Goal: Transaction & Acquisition: Purchase product/service

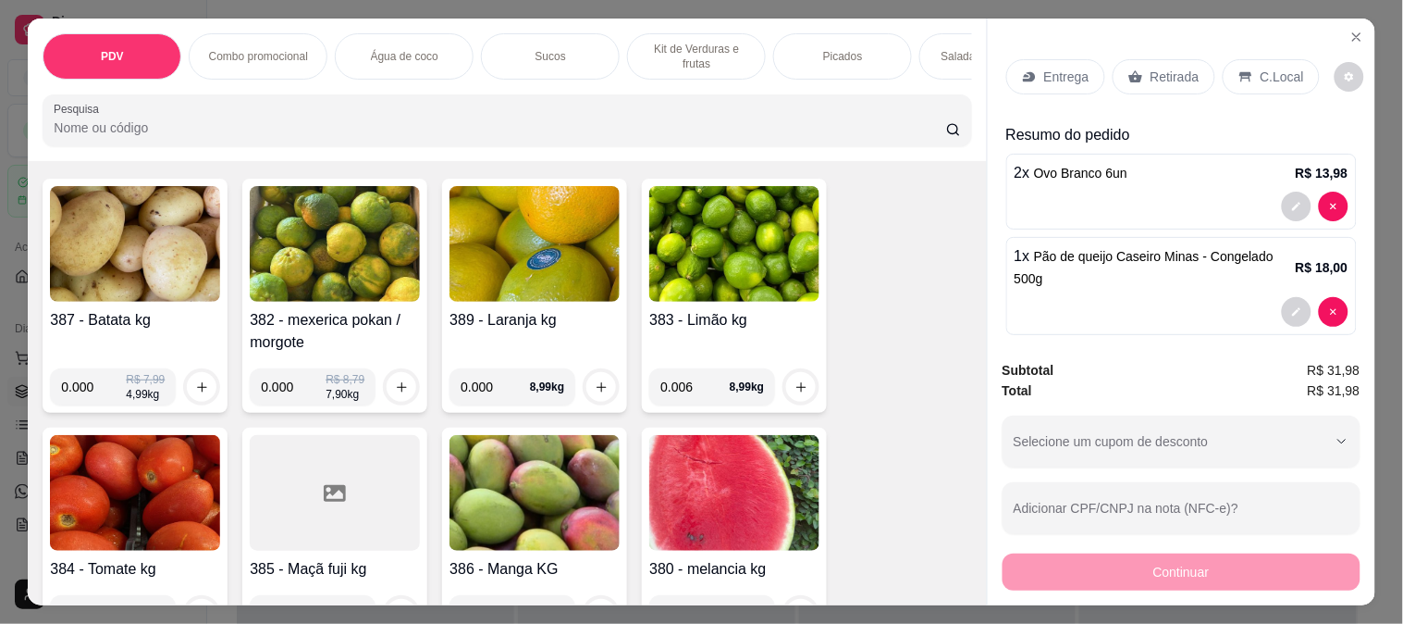
scroll to position [15, 0]
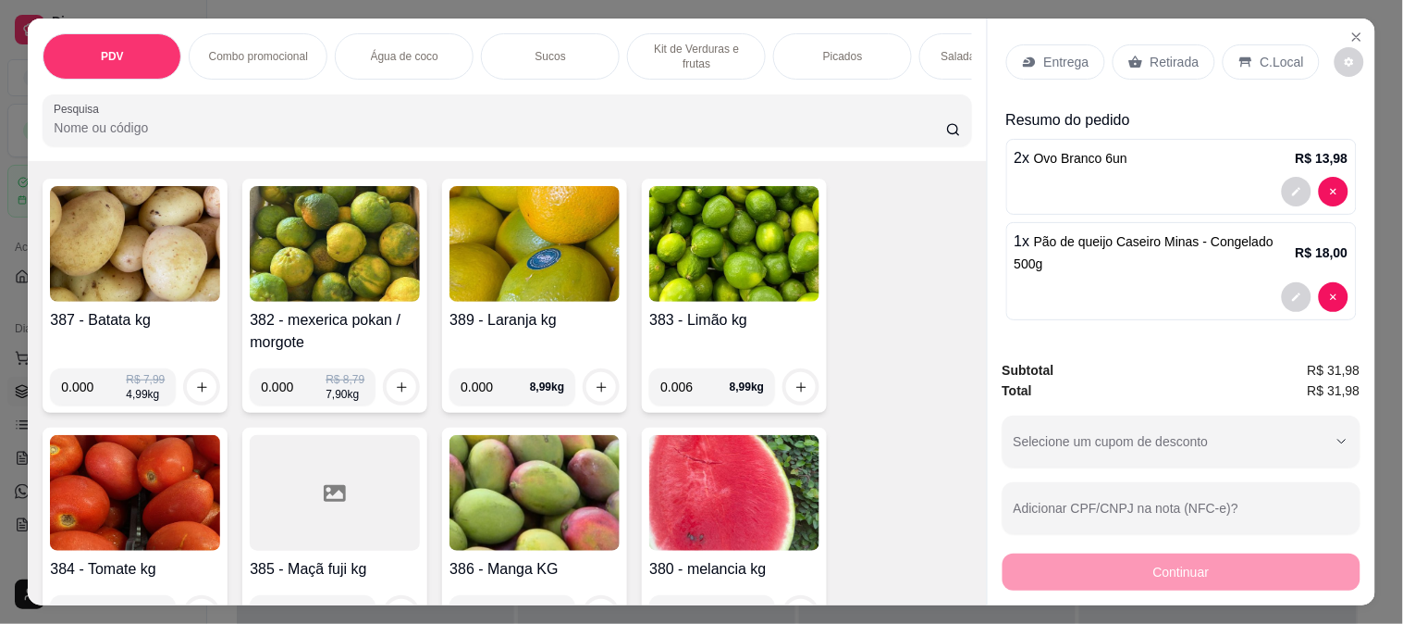
click at [210, 135] on input "Pesquisa" at bounding box center [500, 127] width 893 height 19
click at [700, 393] on input "0.006" at bounding box center [695, 386] width 69 height 37
type input "0.606"
click at [795, 389] on icon "increase-product-quantity" at bounding box center [802, 387] width 14 height 14
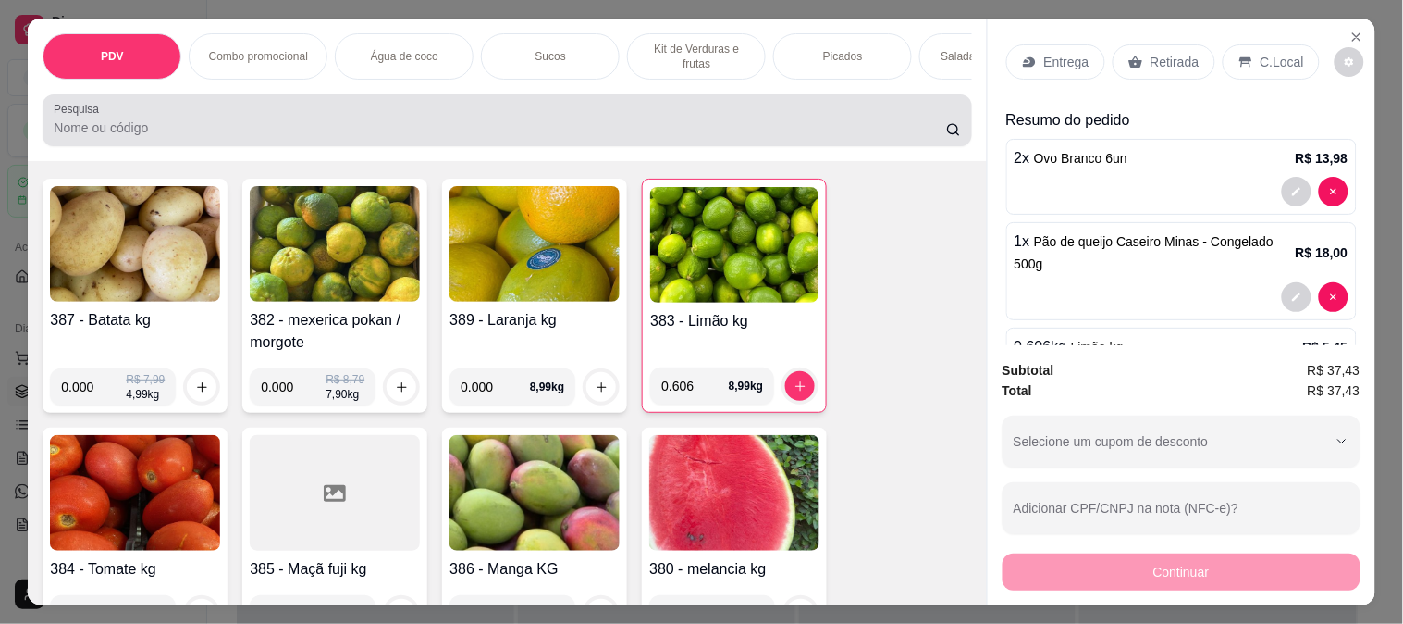
click at [350, 137] on input "Pesquisa" at bounding box center [500, 127] width 893 height 19
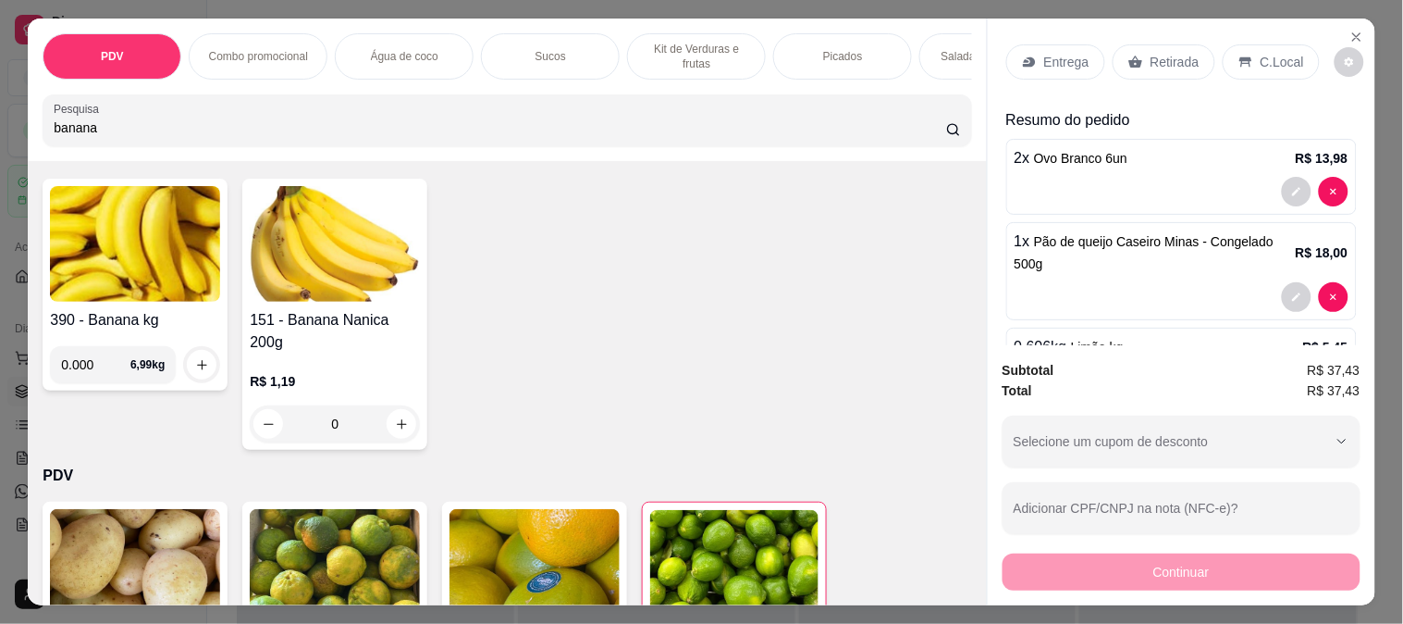
scroll to position [426, 0]
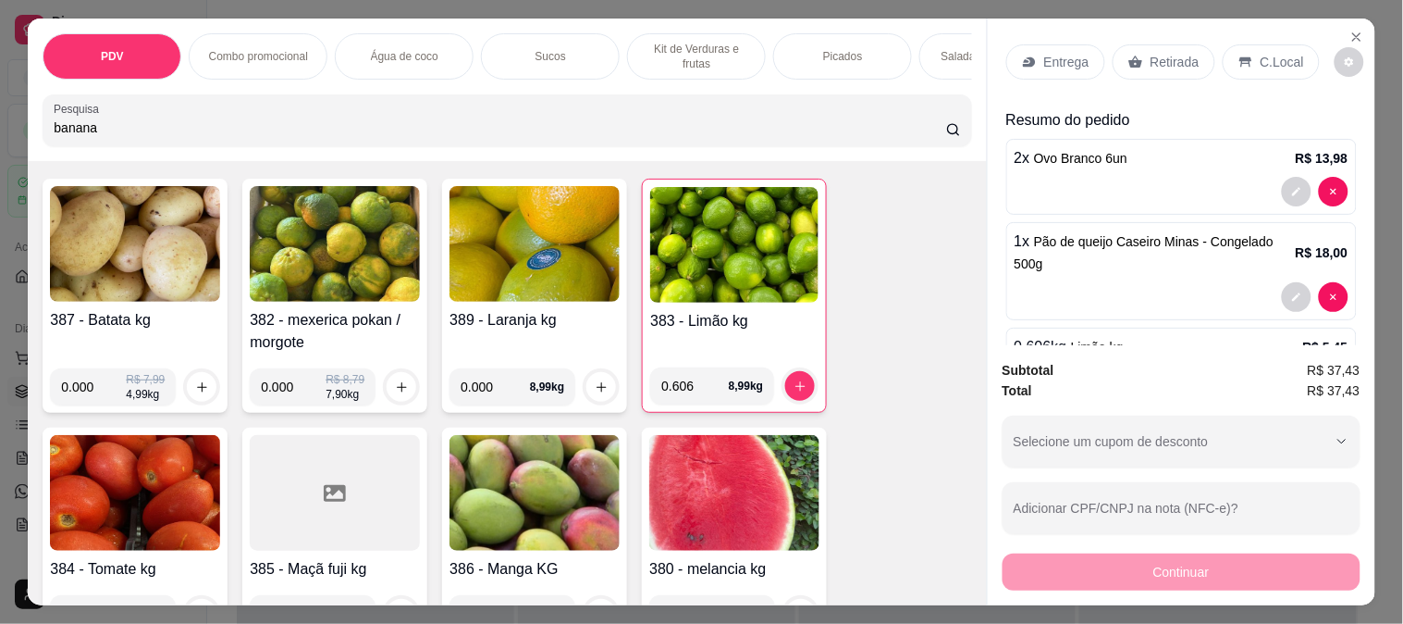
type input "banana"
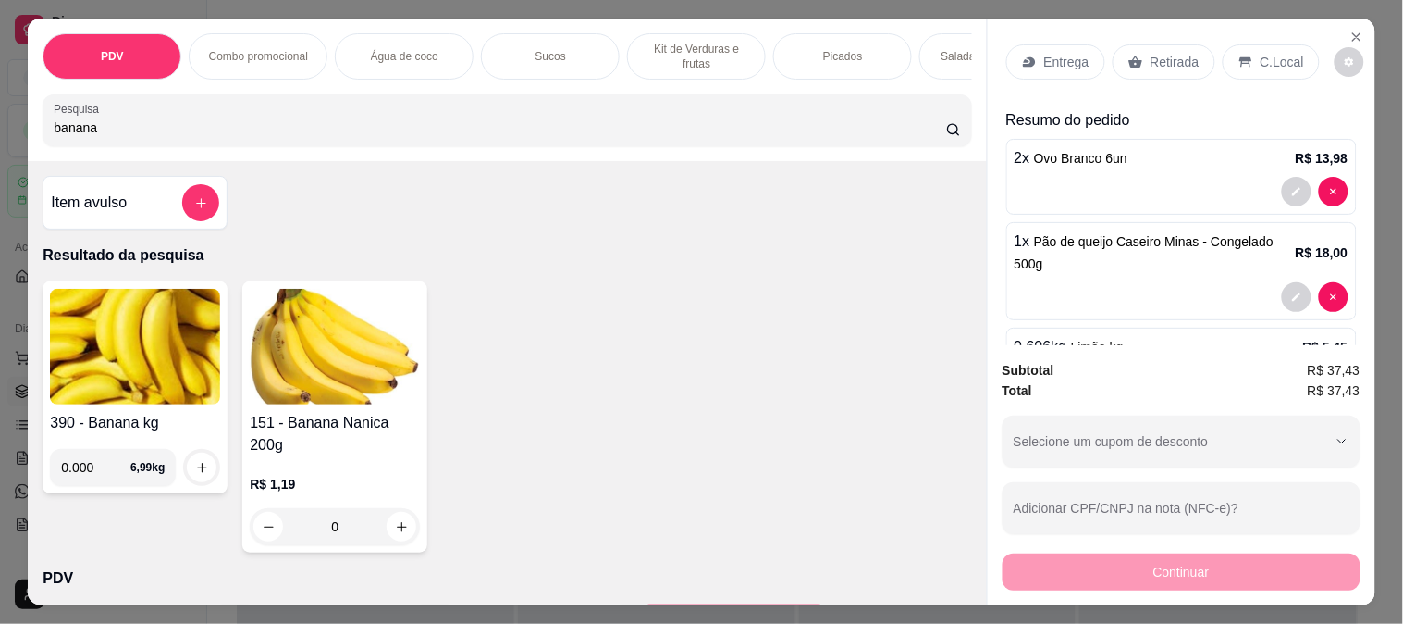
click at [102, 254] on div "Item avulso Resultado da pesquisa 390 - Banana kg 0.000 6,99 kg 151 - Banana Na…" at bounding box center [507, 383] width 958 height 444
click at [98, 474] on input "0.000" at bounding box center [95, 467] width 69 height 37
type input "2.010"
click at [183, 461] on div at bounding box center [201, 467] width 37 height 37
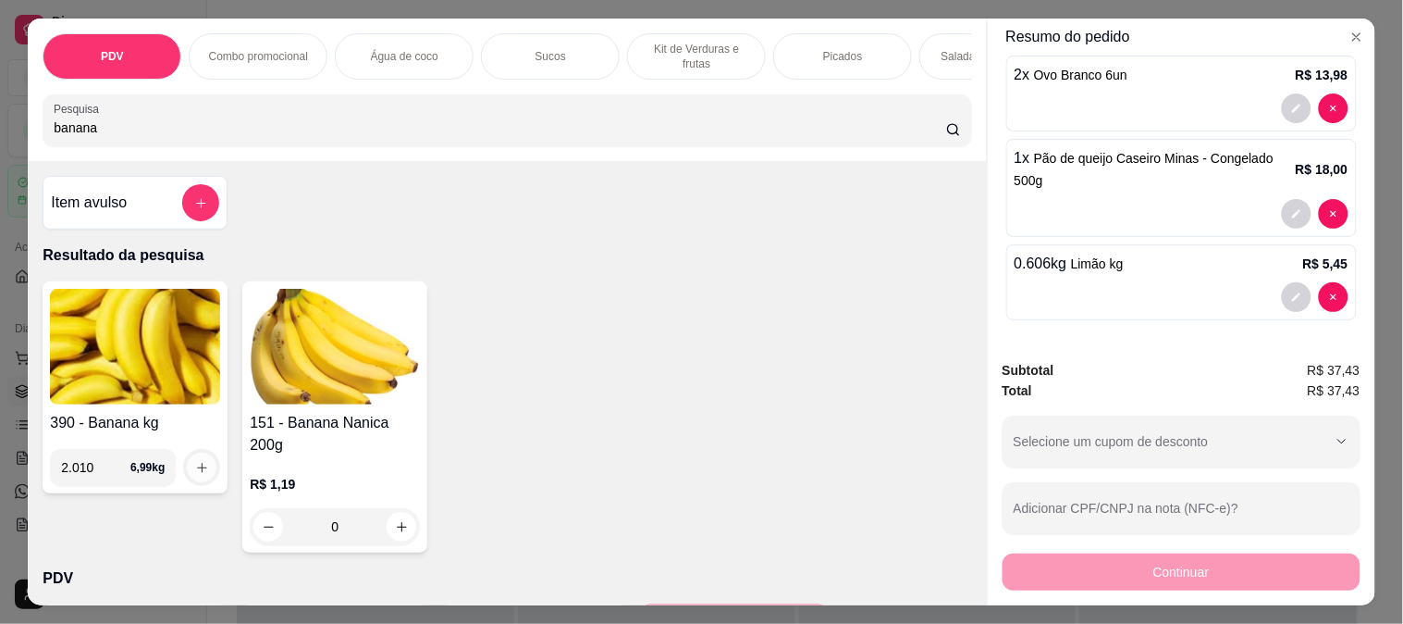
click at [195, 470] on icon "increase-product-quantity" at bounding box center [202, 468] width 14 height 14
drag, startPoint x: 95, startPoint y: 130, endPoint x: 22, endPoint y: 134, distance: 73.2
click at [28, 134] on div "PDV Combo promocional Água de coco Sucos Kit de Verduras e frutas Picados Salad…" at bounding box center [507, 90] width 958 height 142
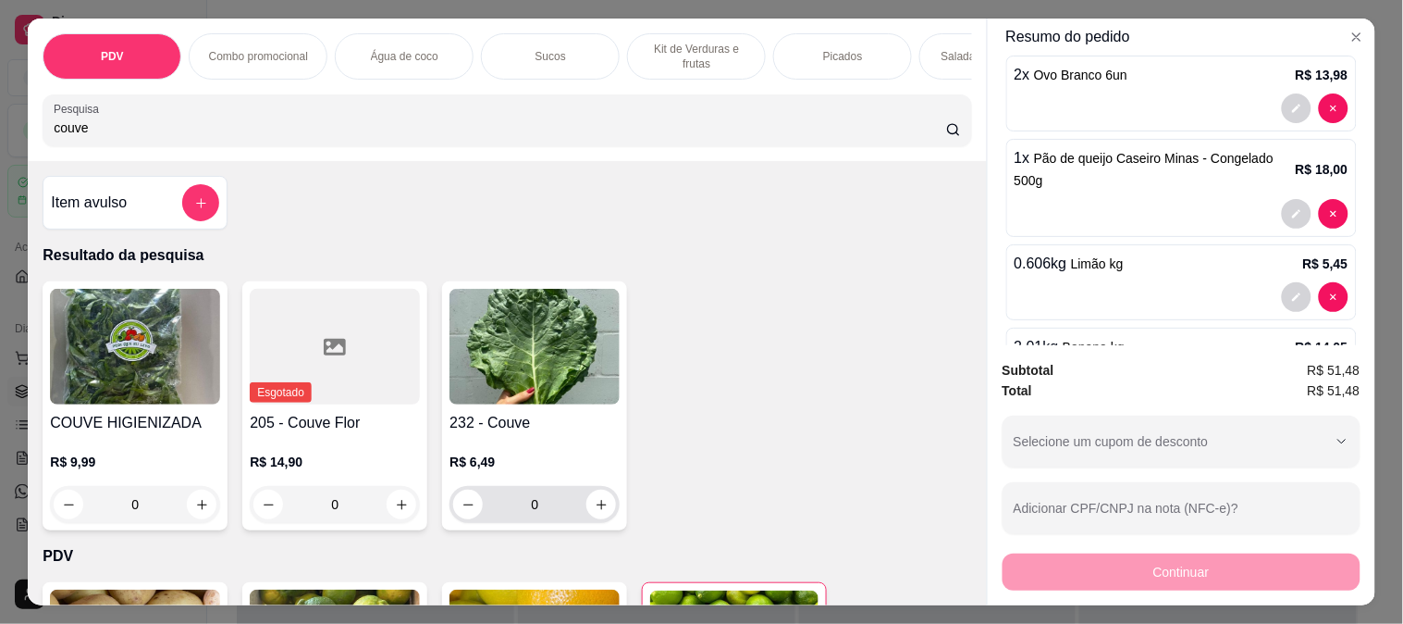
type input "couve"
click at [595, 512] on icon "increase-product-quantity" at bounding box center [602, 505] width 14 height 14
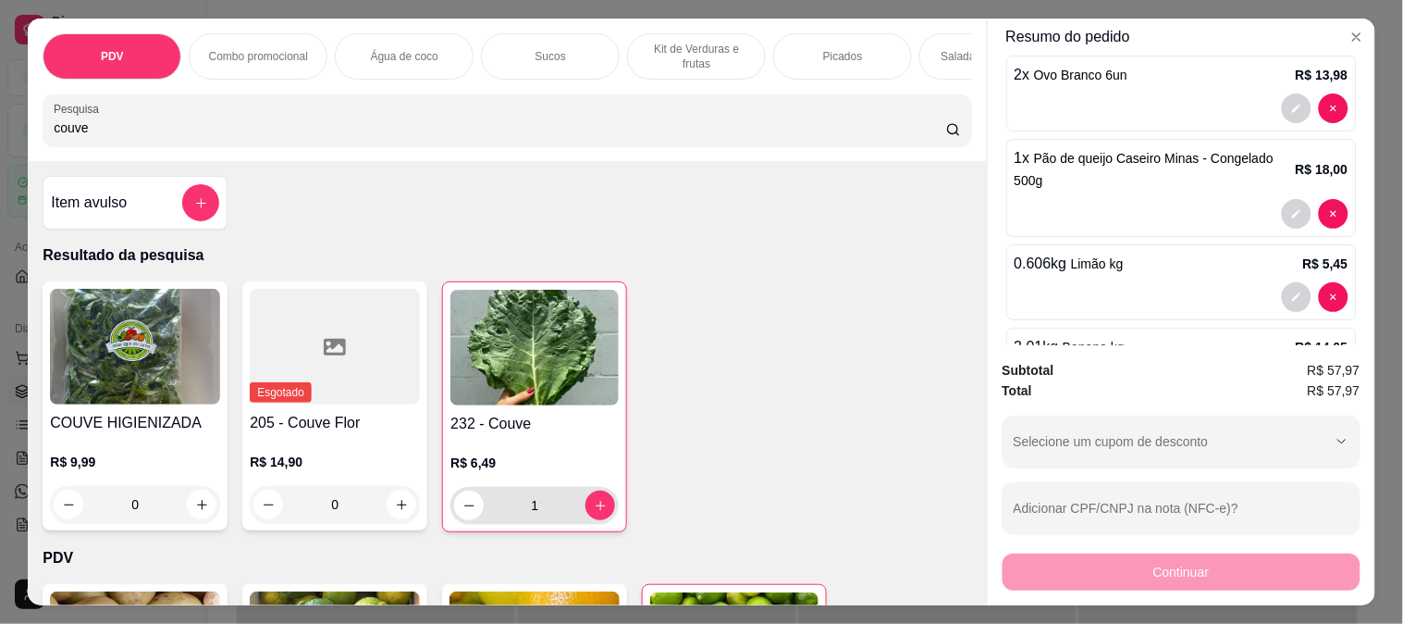
type input "1"
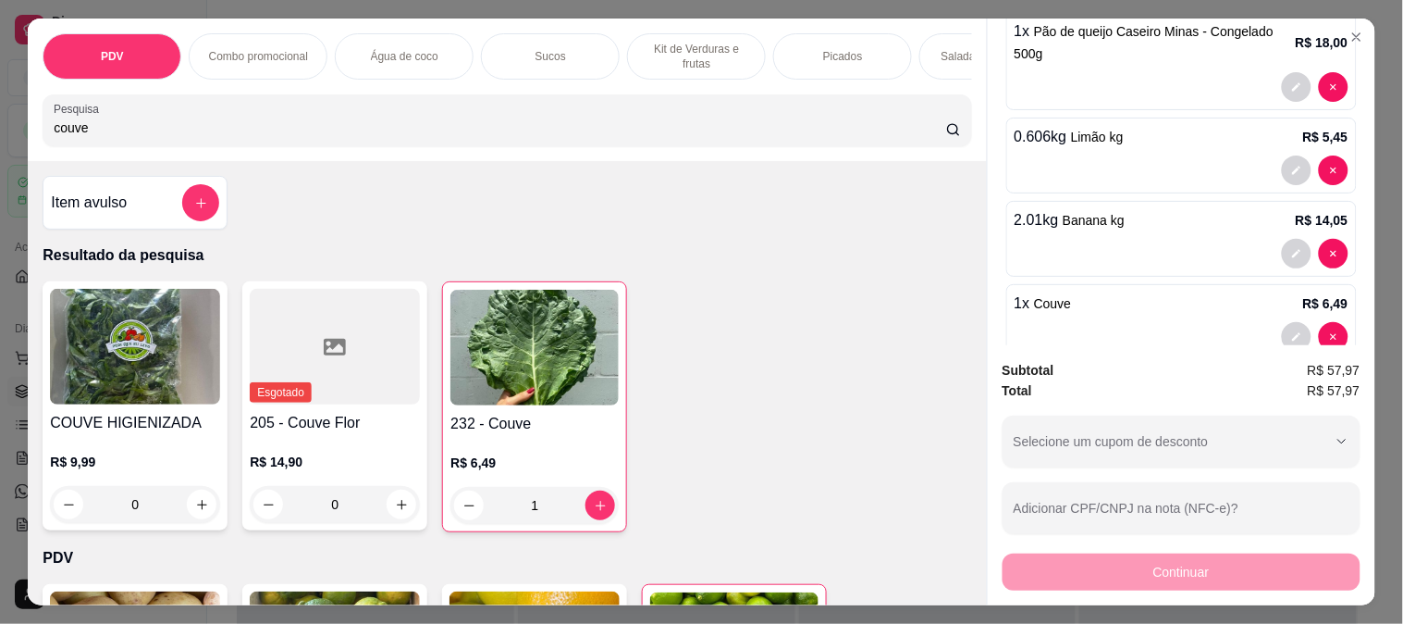
scroll to position [266, 0]
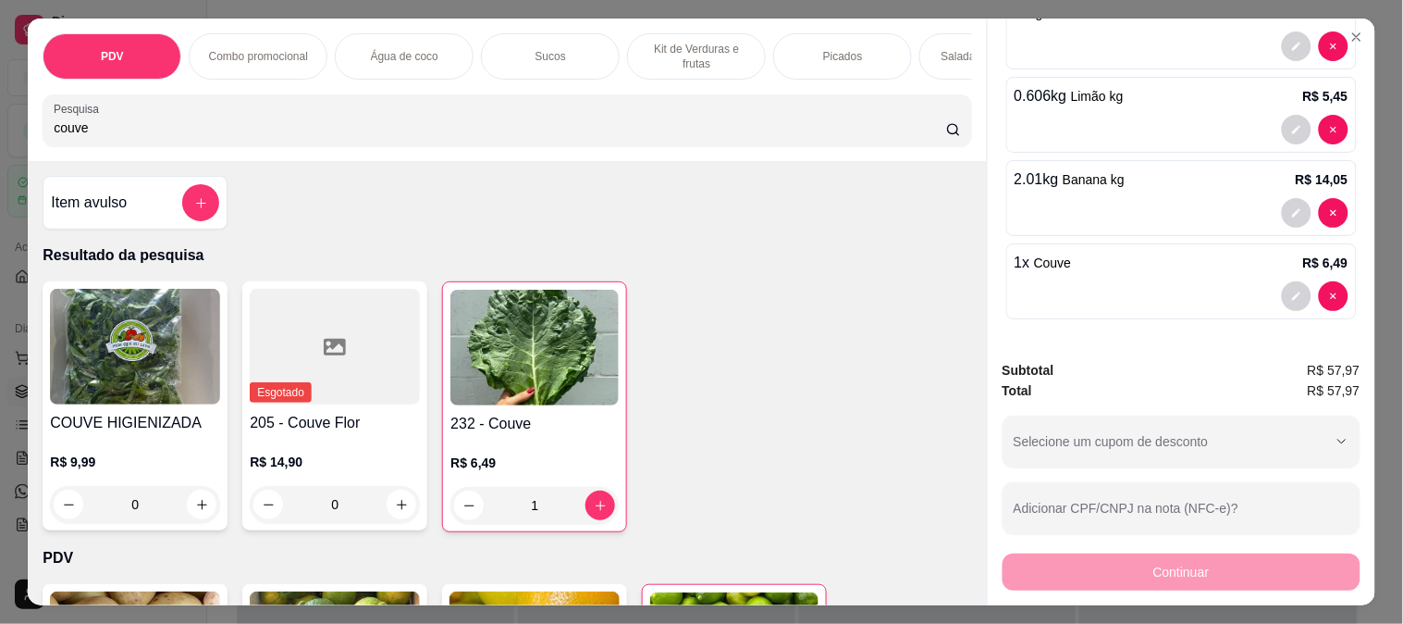
drag, startPoint x: 123, startPoint y: 145, endPoint x: 12, endPoint y: 159, distance: 111.9
click at [12, 159] on div "PDV Combo promocional Água de coco Sucos Kit de Verduras e frutas Picados Salad…" at bounding box center [701, 312] width 1403 height 624
drag, startPoint x: 121, startPoint y: 126, endPoint x: 0, endPoint y: 132, distance: 121.4
click at [0, 132] on div "PDV Combo promocional Água de coco Sucos Kit de Verduras e frutas Picados Salad…" at bounding box center [701, 312] width 1403 height 624
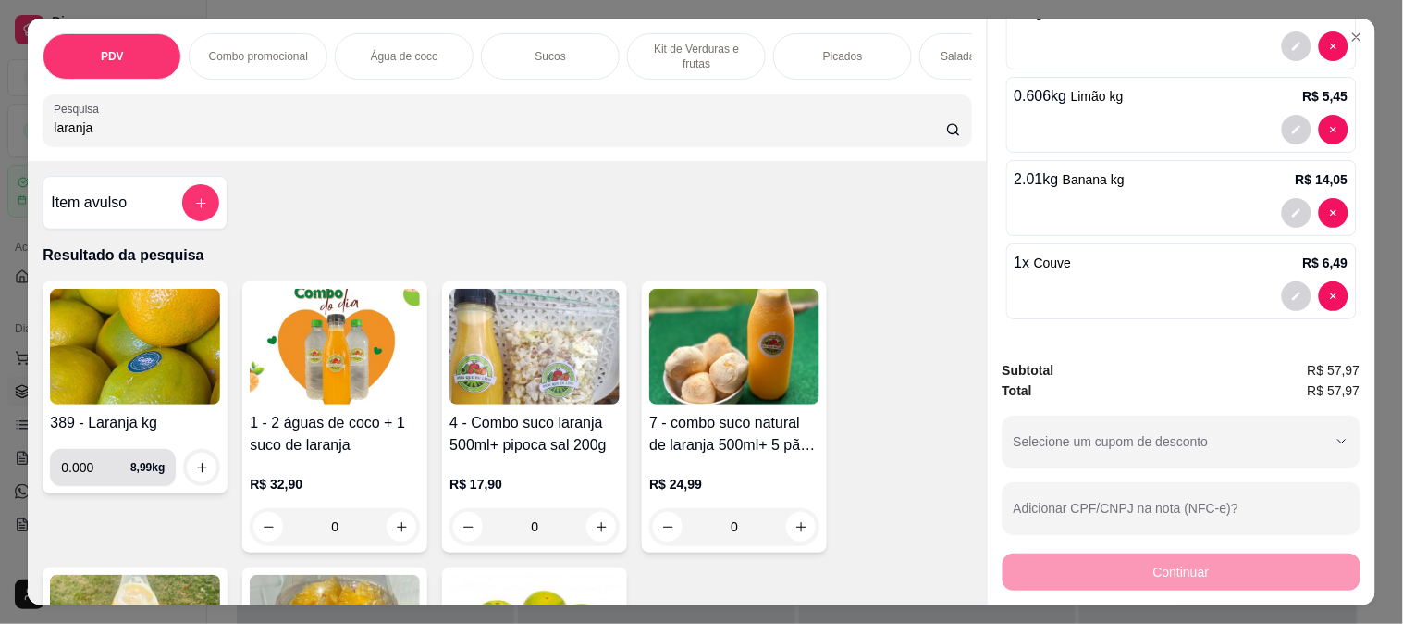
type input "laranja"
click at [90, 476] on input "0.000" at bounding box center [95, 467] width 69 height 37
type input "1.610"
click at [196, 473] on icon "increase-product-quantity" at bounding box center [202, 468] width 14 height 14
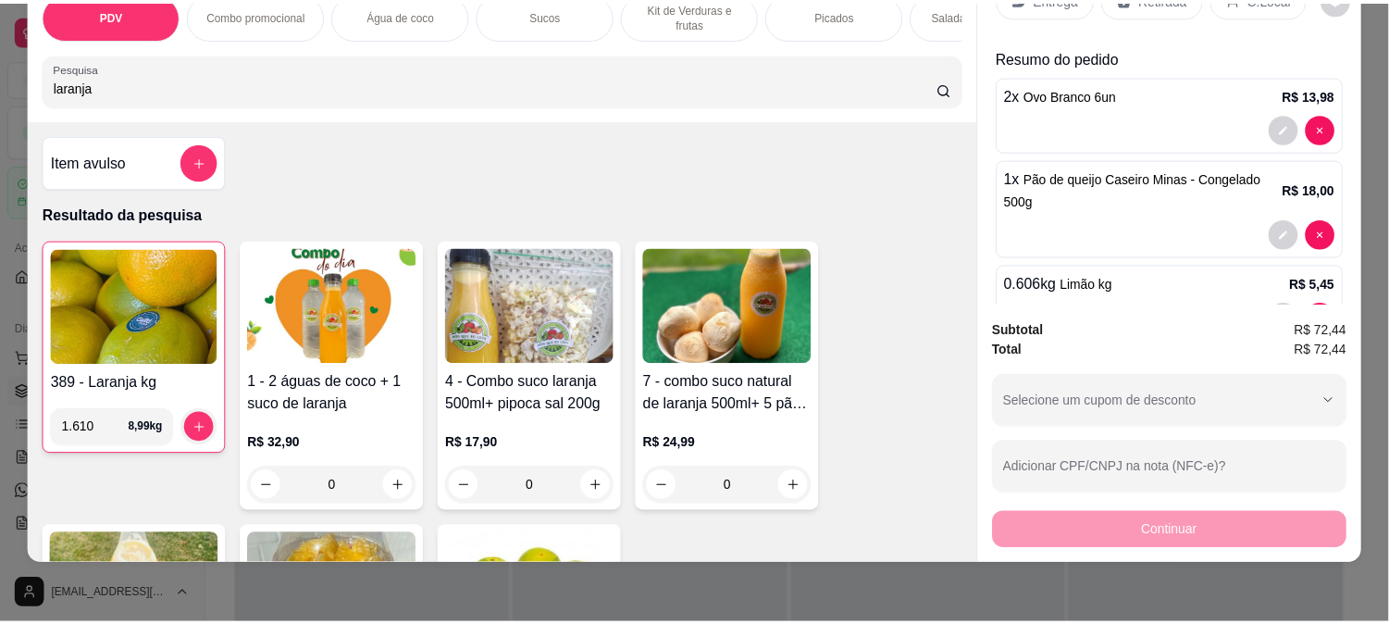
scroll to position [0, 0]
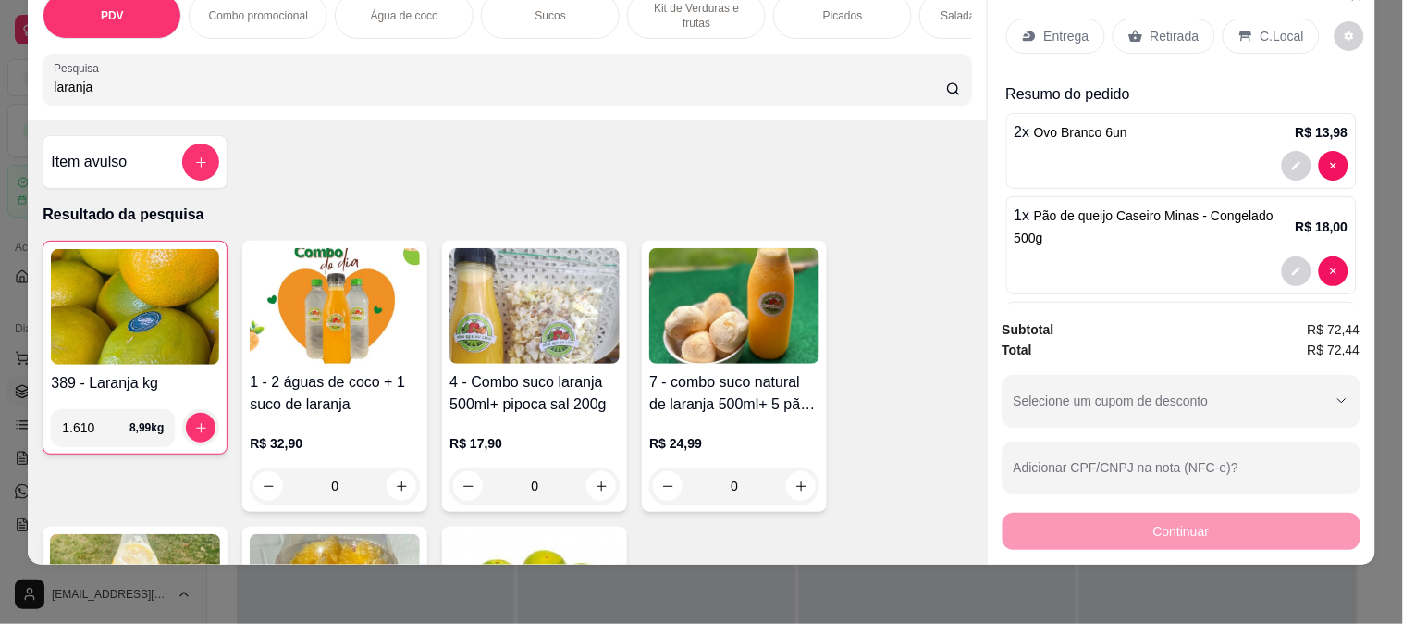
click at [1065, 19] on div "Entrega" at bounding box center [1056, 36] width 99 height 35
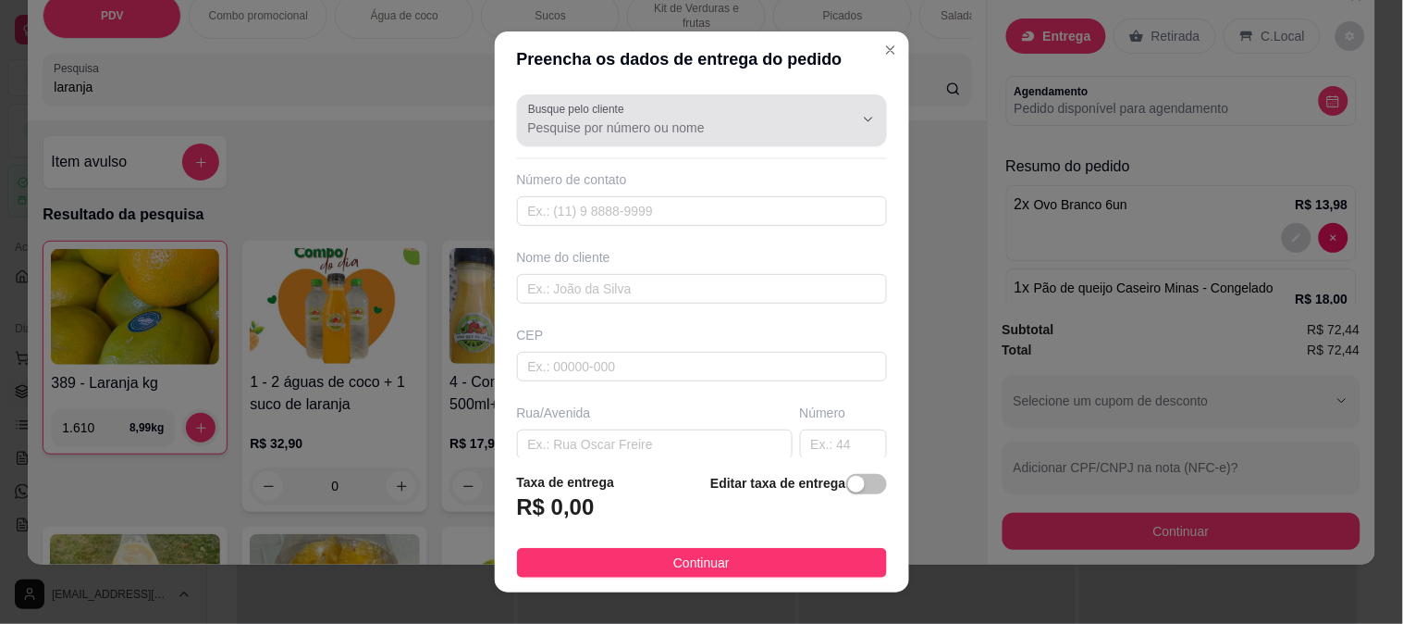
click at [623, 130] on input "Busque pelo cliente" at bounding box center [676, 127] width 296 height 19
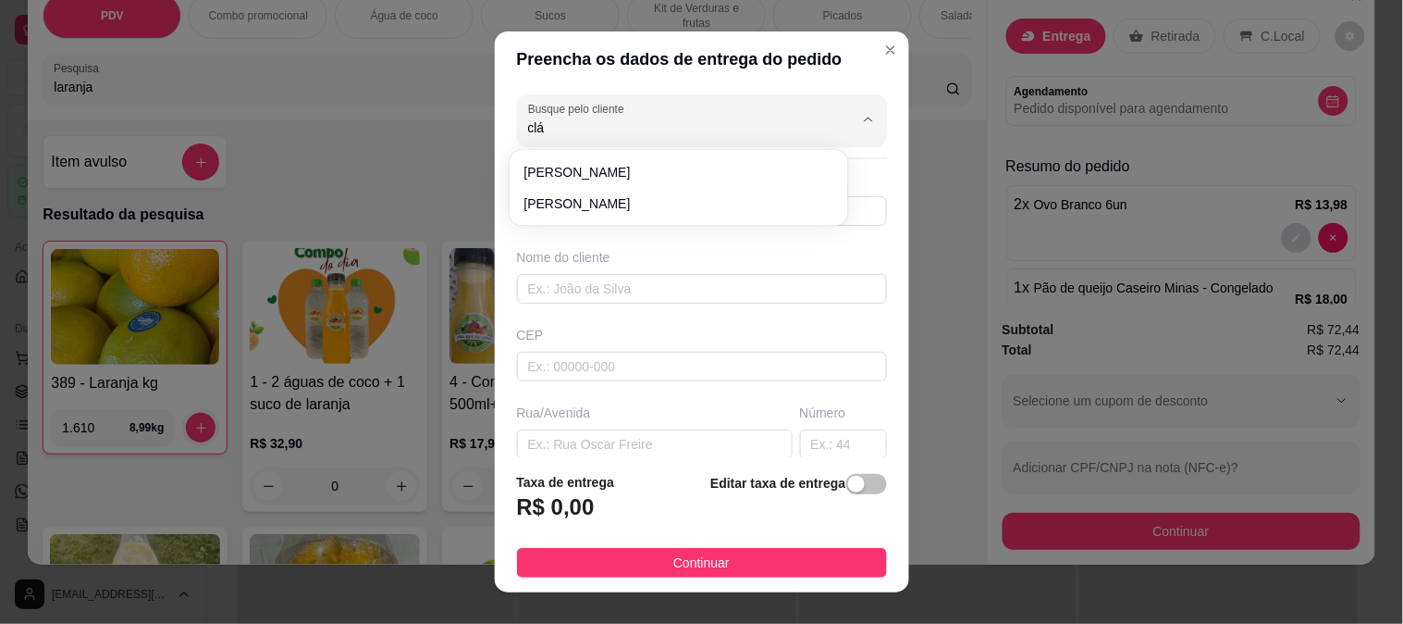
click at [621, 157] on div "[PERSON_NAME] [PERSON_NAME]" at bounding box center [679, 188] width 332 height 68
type input "[PERSON_NAME]"
type input "6696009806"
type input "[PERSON_NAME]"
type input "[STREET_ADDRESS]"
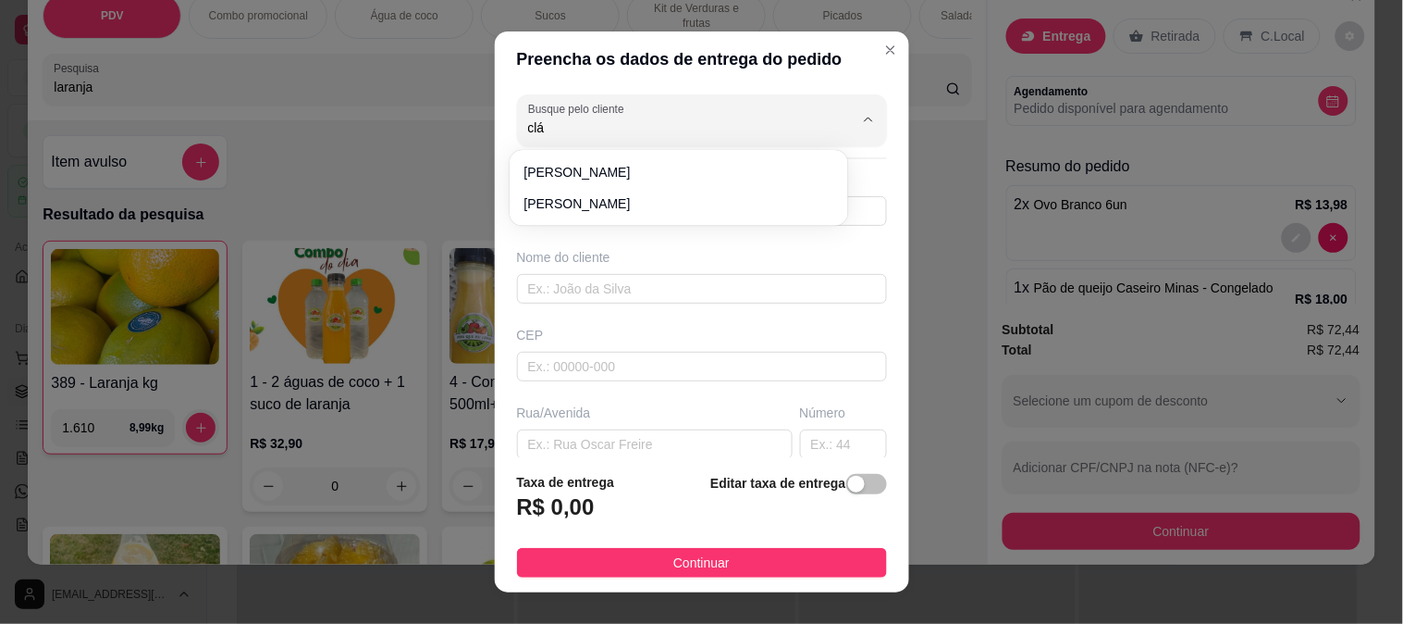
type input "Recanto suíço"
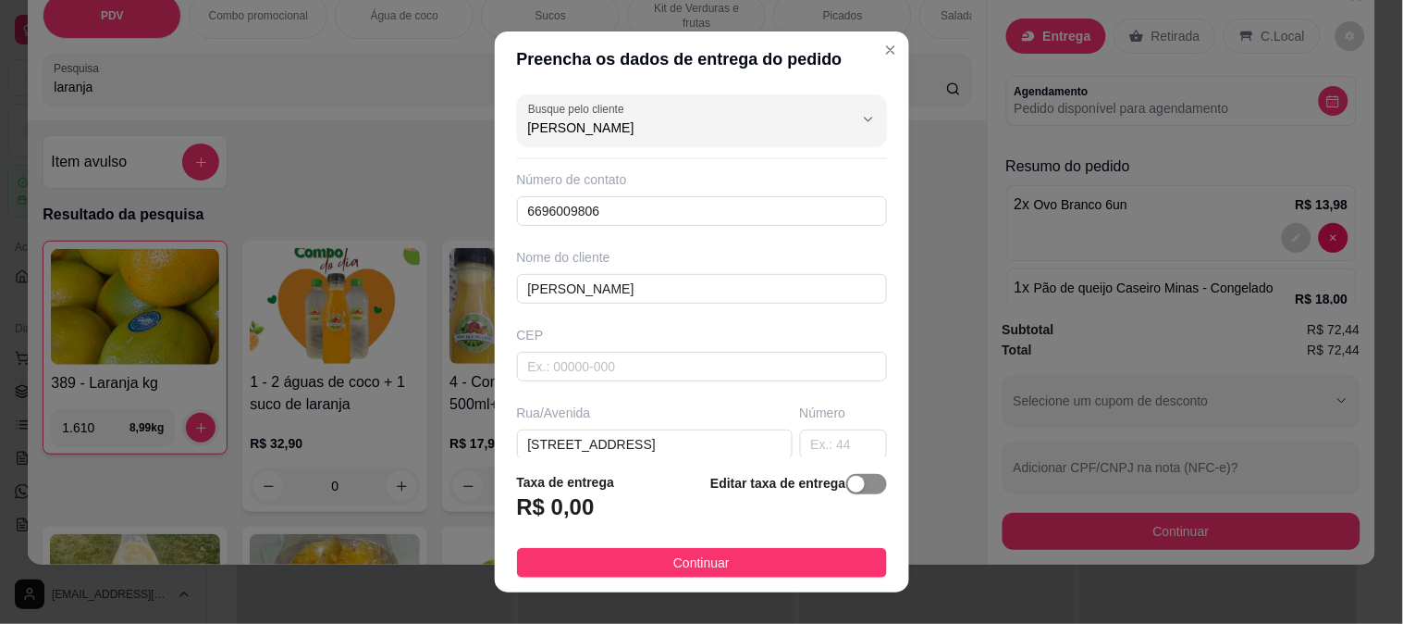
click at [846, 476] on span "button" at bounding box center [866, 484] width 41 height 20
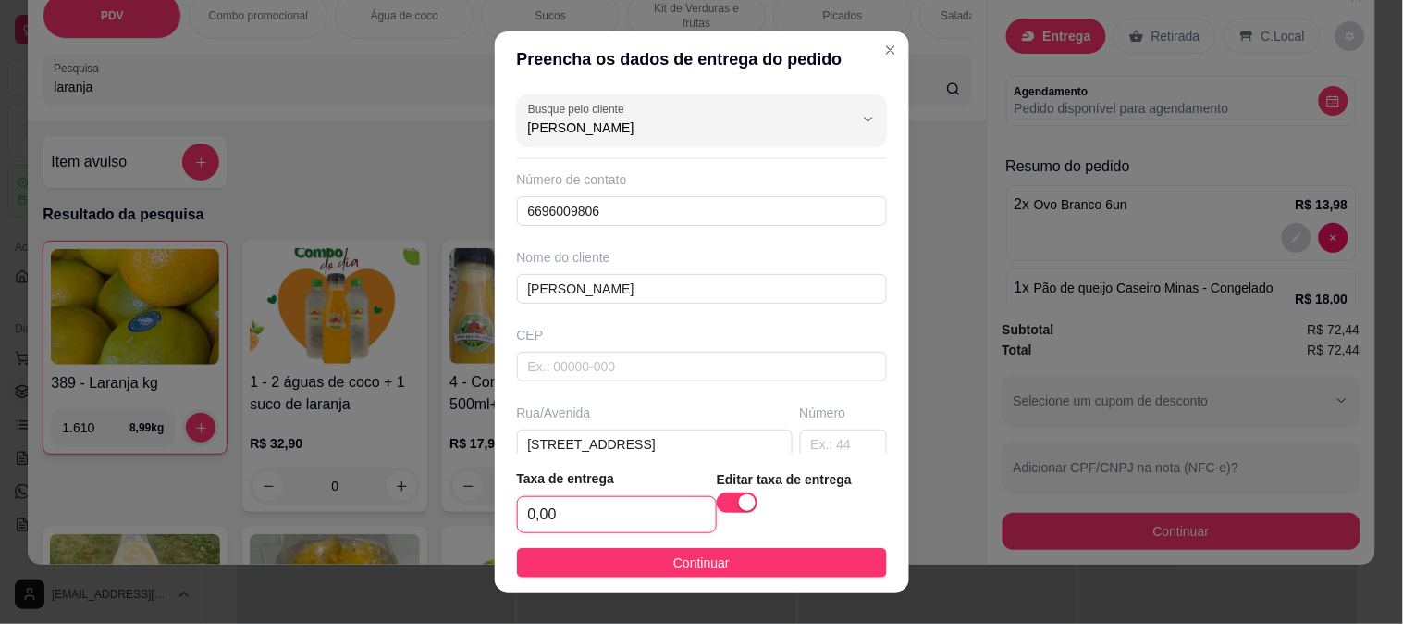
click at [615, 507] on input "0,00" at bounding box center [617, 514] width 198 height 35
click at [746, 541] on footer "Taxa de entrega 8,00 Editar taxa de entrega Continuar" at bounding box center [702, 522] width 414 height 139
drag, startPoint x: 714, startPoint y: 578, endPoint x: 649, endPoint y: 523, distance: 85.3
click at [714, 577] on footer "Taxa de entrega 8,00 Editar taxa de entrega Continuar" at bounding box center [702, 522] width 414 height 139
drag, startPoint x: 633, startPoint y: 520, endPoint x: 454, endPoint y: 494, distance: 180.4
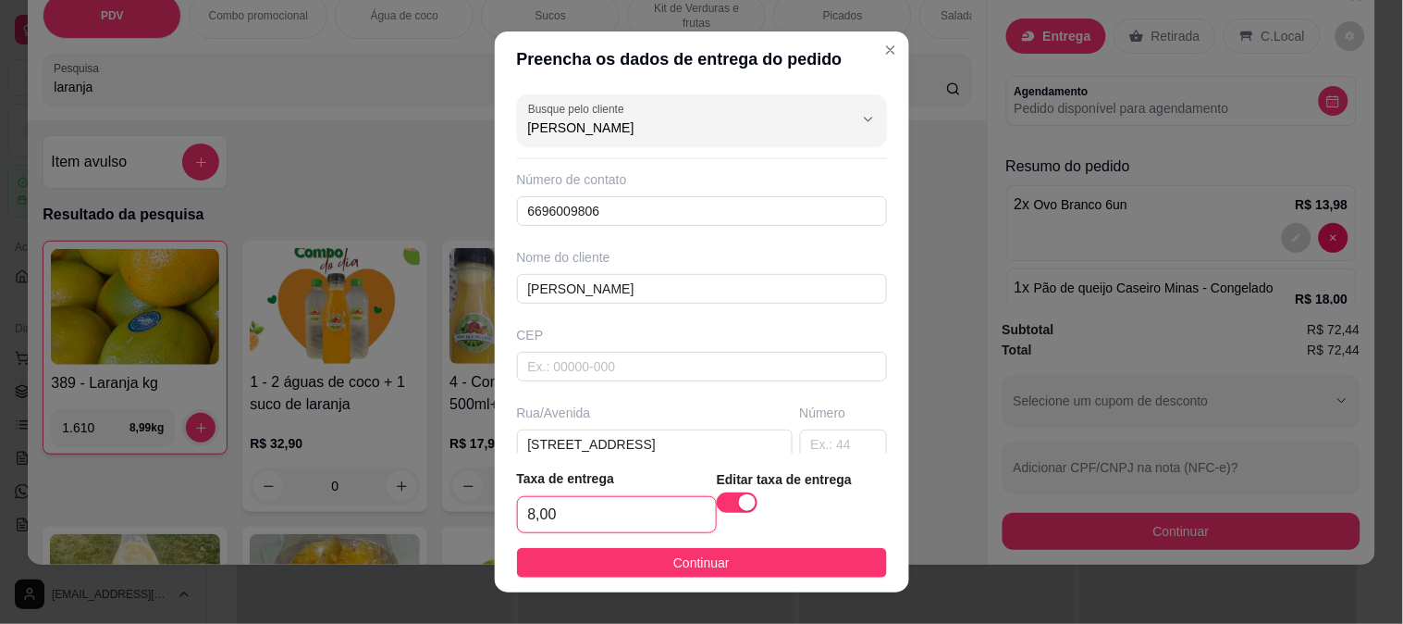
click at [457, 493] on div "Preencha os dados de entrega do pedido Busque pelo cliente [PERSON_NAME] Número…" at bounding box center [701, 312] width 1403 height 624
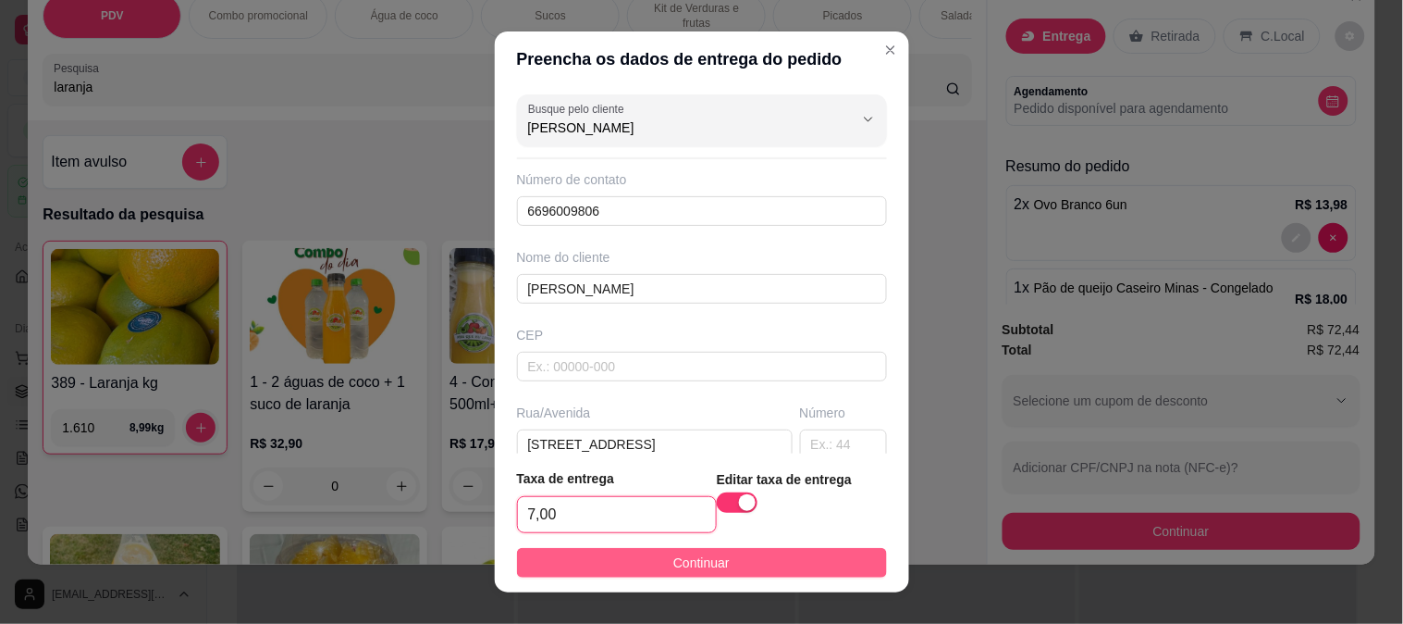
type input "7,00"
click at [715, 574] on button "Continuar" at bounding box center [702, 563] width 370 height 30
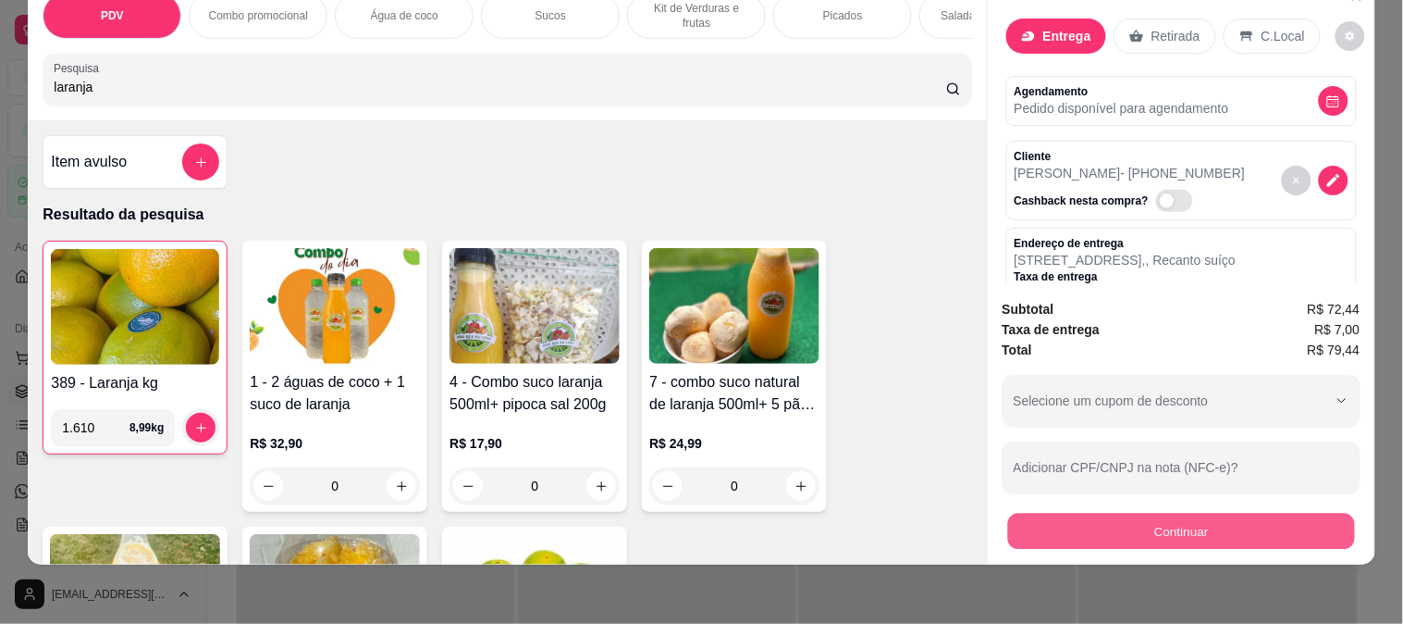
click at [1178, 513] on button "Continuar" at bounding box center [1180, 531] width 347 height 36
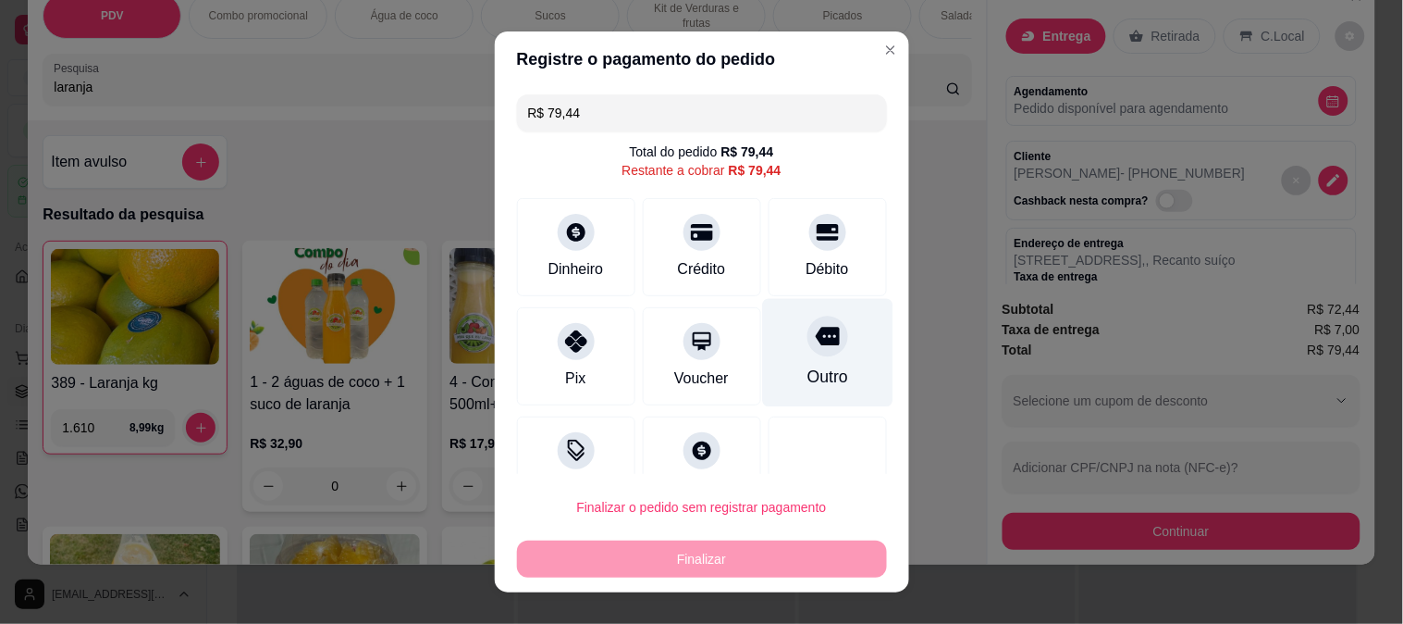
click at [807, 368] on div "Outro" at bounding box center [827, 376] width 41 height 24
type input "R$ 0,00"
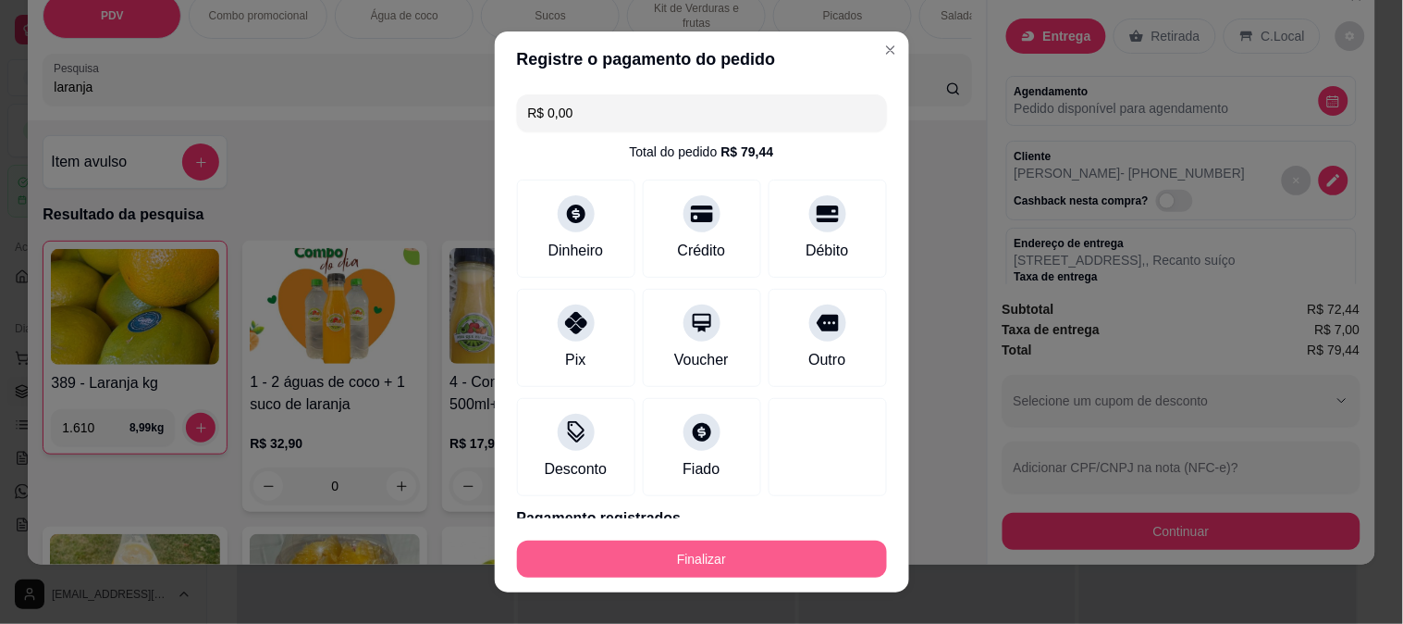
click at [735, 550] on button "Finalizar" at bounding box center [702, 558] width 370 height 37
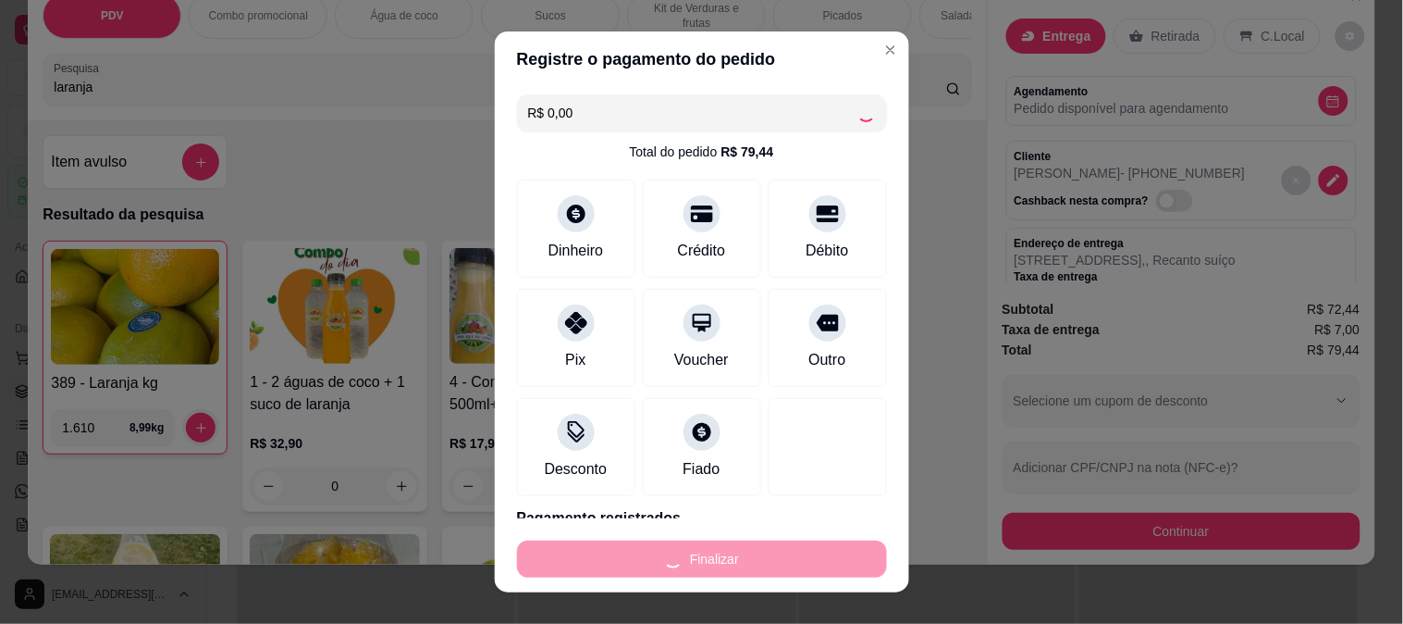
type input "0"
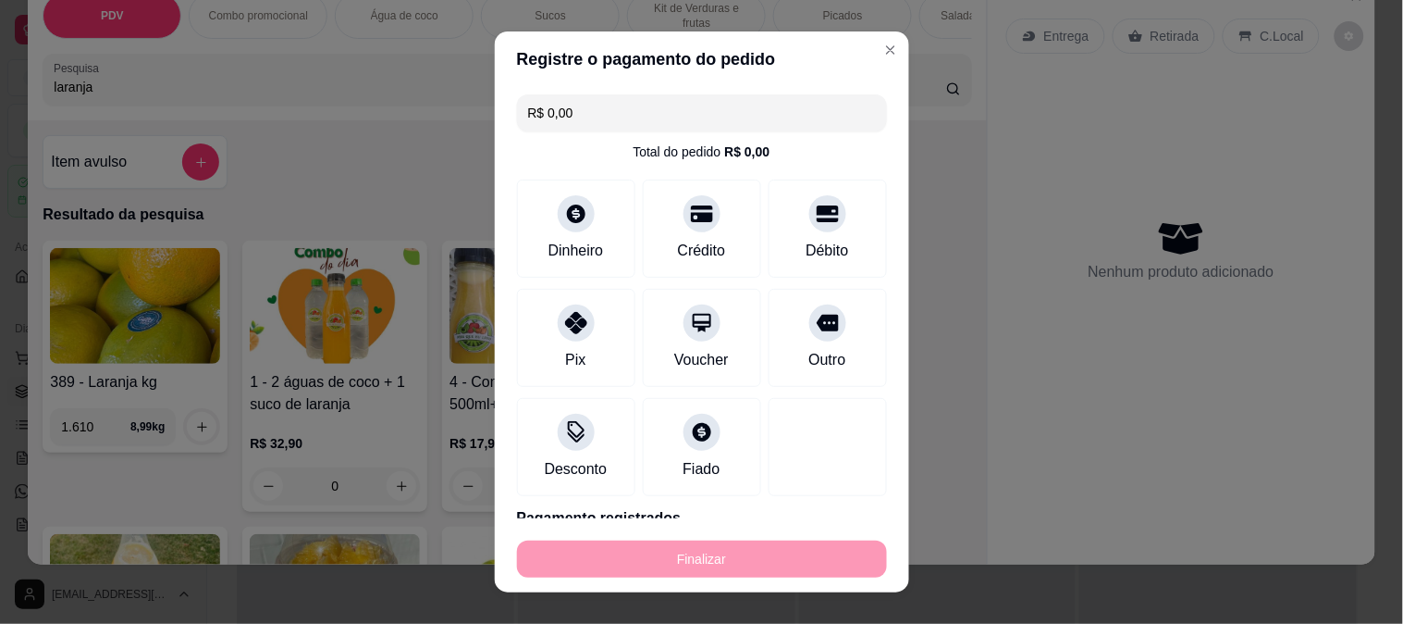
type input "-R$ 79,44"
